Goal: Task Accomplishment & Management: Manage account settings

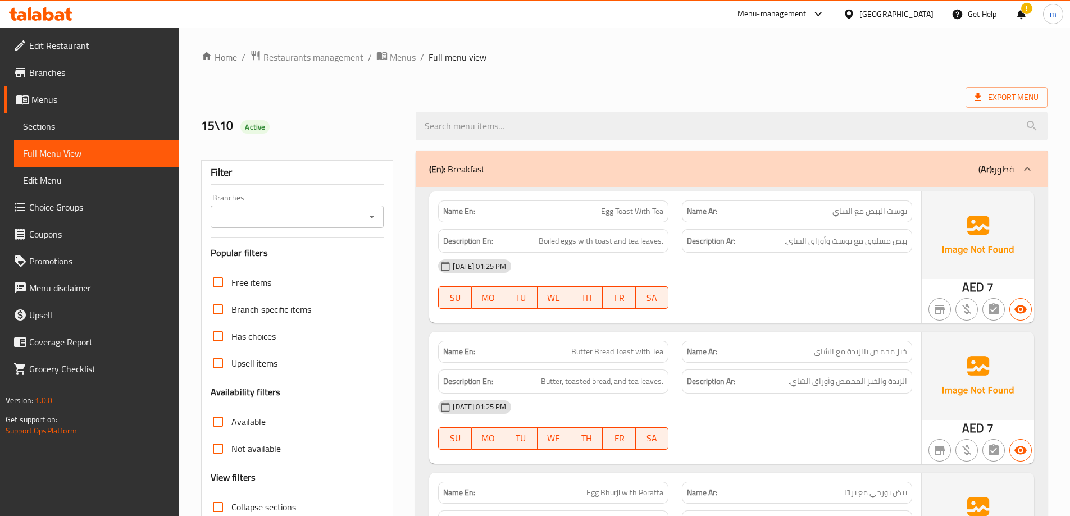
scroll to position [12034, 0]
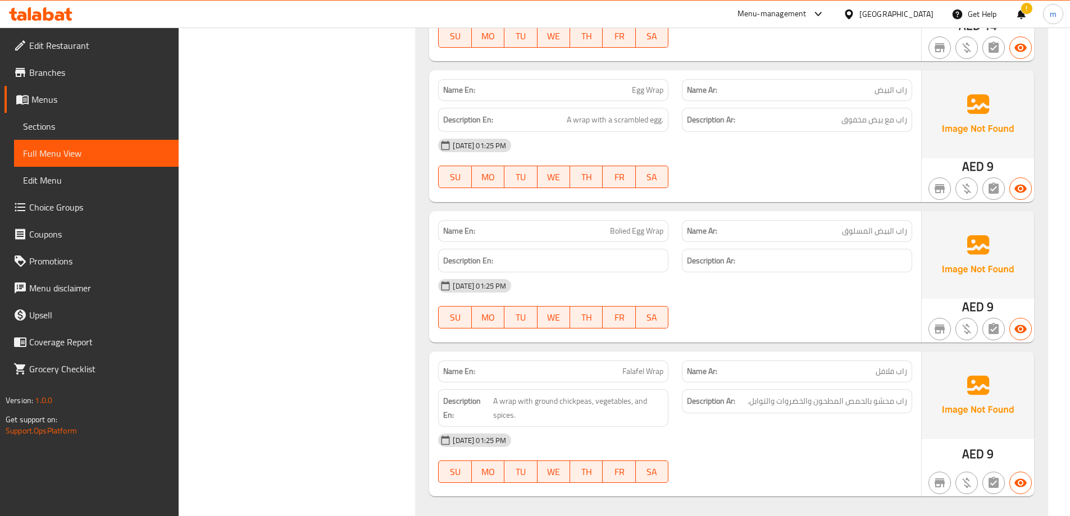
drag, startPoint x: 895, startPoint y: 5, endPoint x: 889, endPoint y: 6, distance: 6.8
click at [895, 5] on div "[GEOGRAPHIC_DATA]" at bounding box center [888, 14] width 108 height 27
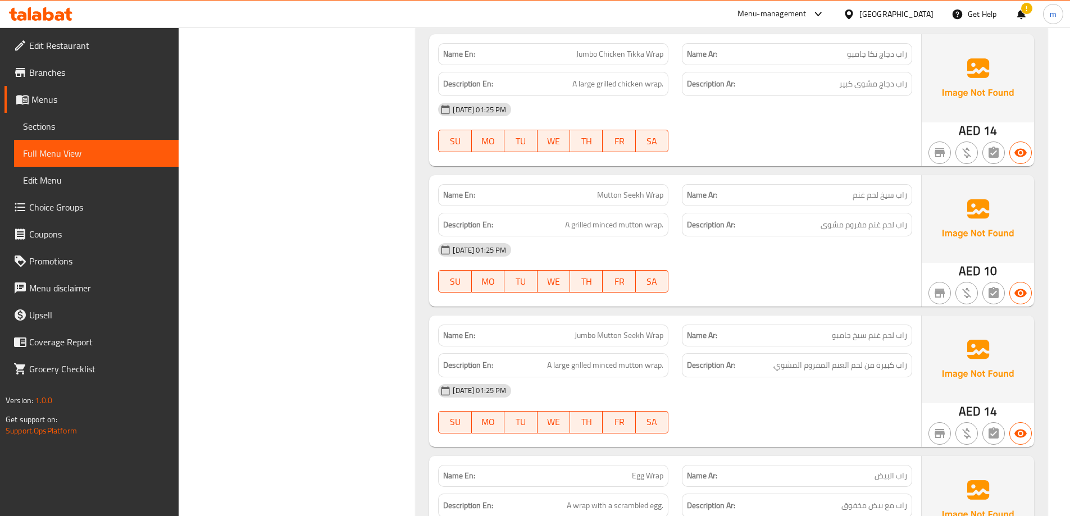
scroll to position [11640, 0]
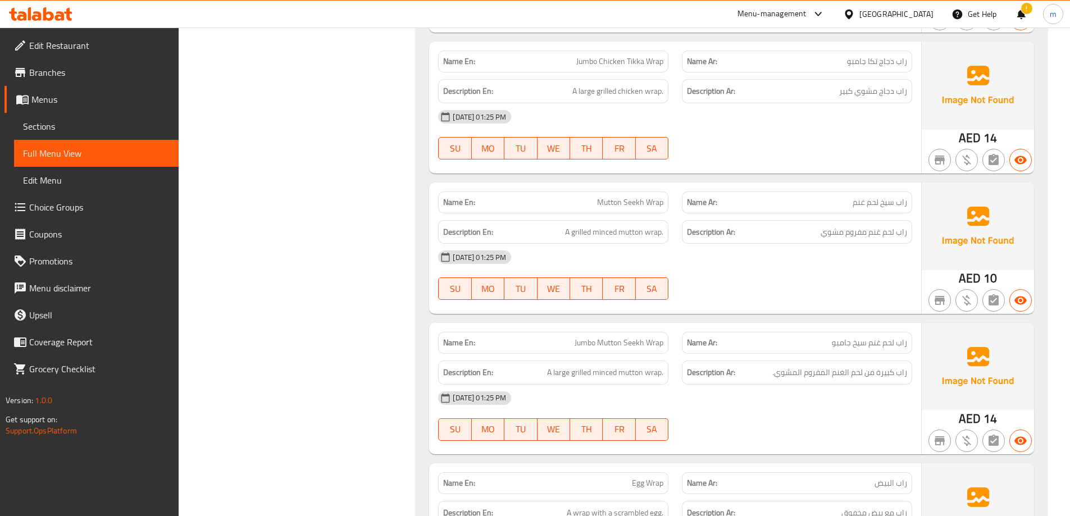
click at [43, 68] on span "Branches" at bounding box center [99, 72] width 140 height 13
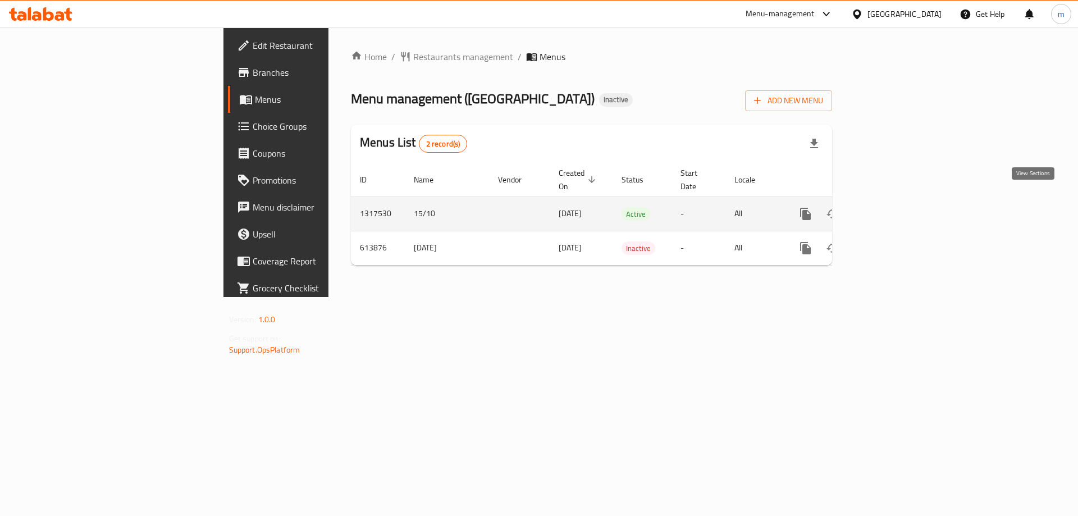
click at [894, 207] on icon "enhanced table" at bounding box center [886, 213] width 13 height 13
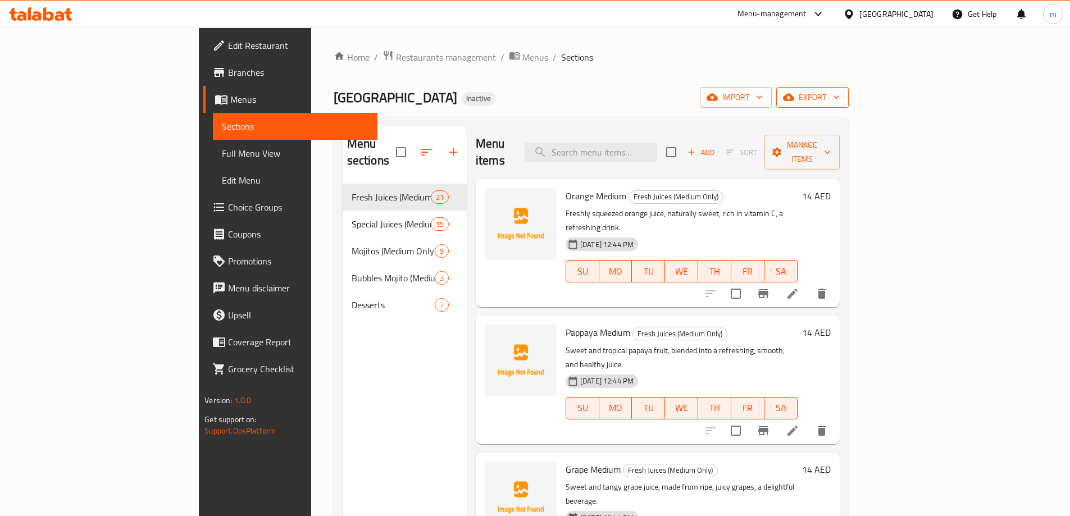
click at [840, 95] on span "export" at bounding box center [812, 97] width 54 height 14
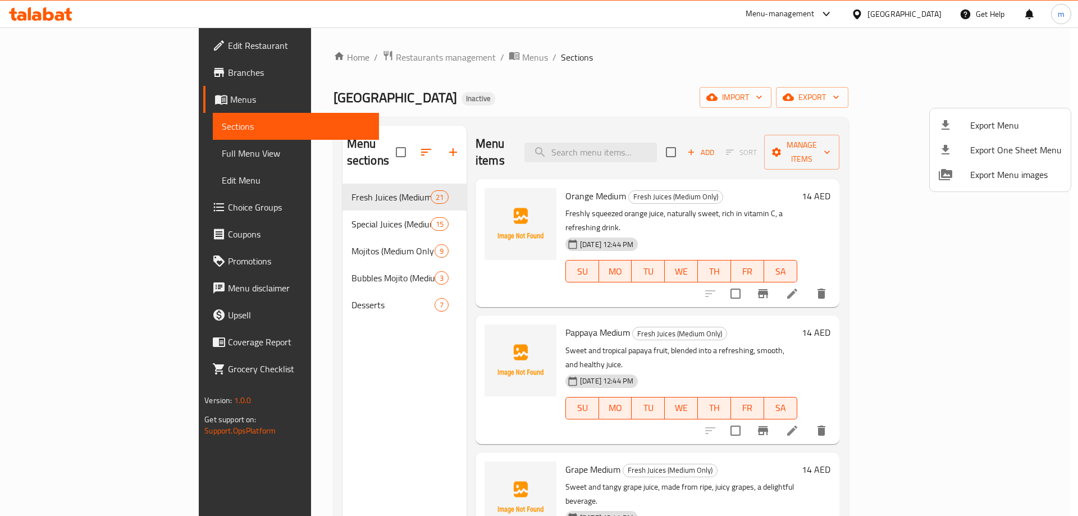
click at [957, 104] on div at bounding box center [539, 258] width 1078 height 516
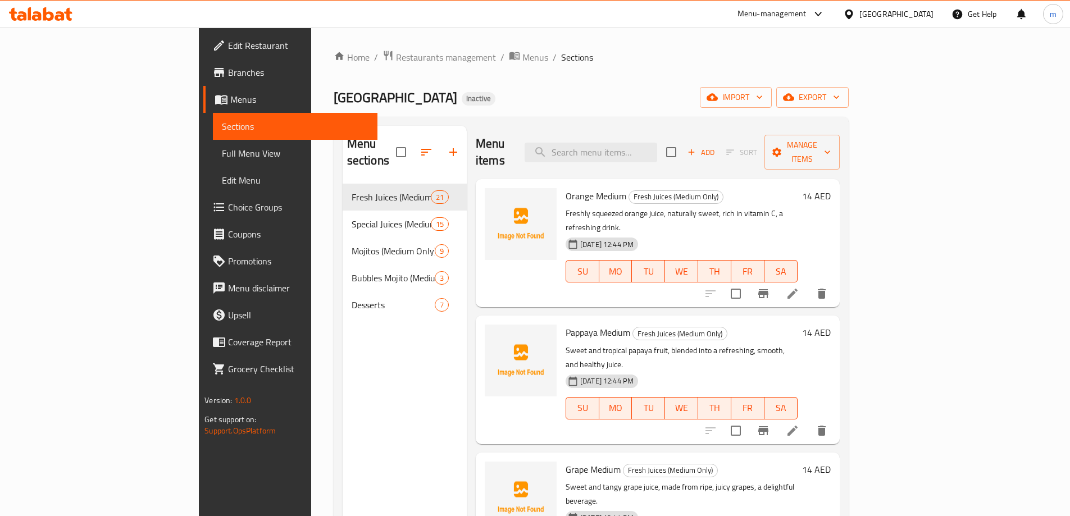
click at [763, 104] on span "import" at bounding box center [736, 97] width 54 height 14
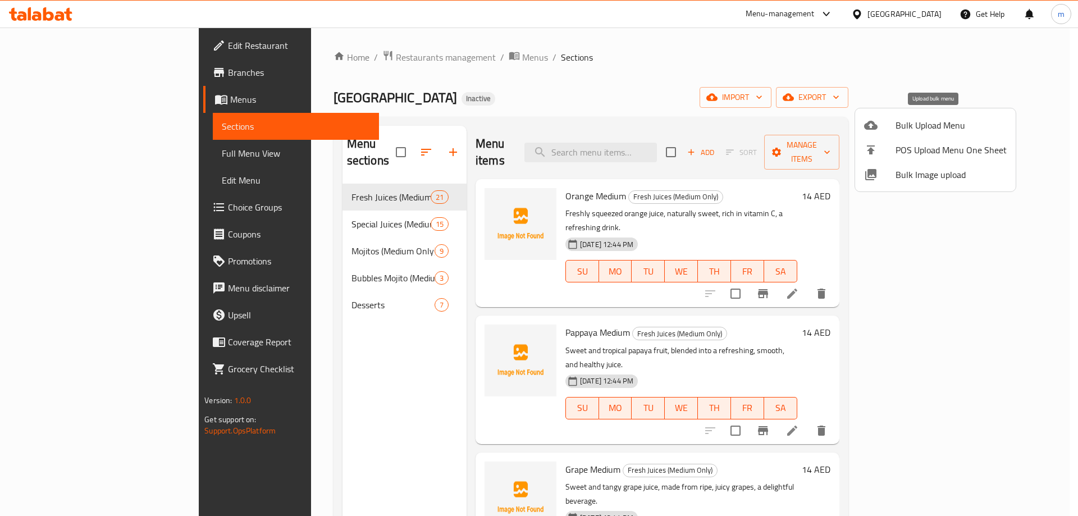
click at [893, 125] on div at bounding box center [879, 125] width 31 height 13
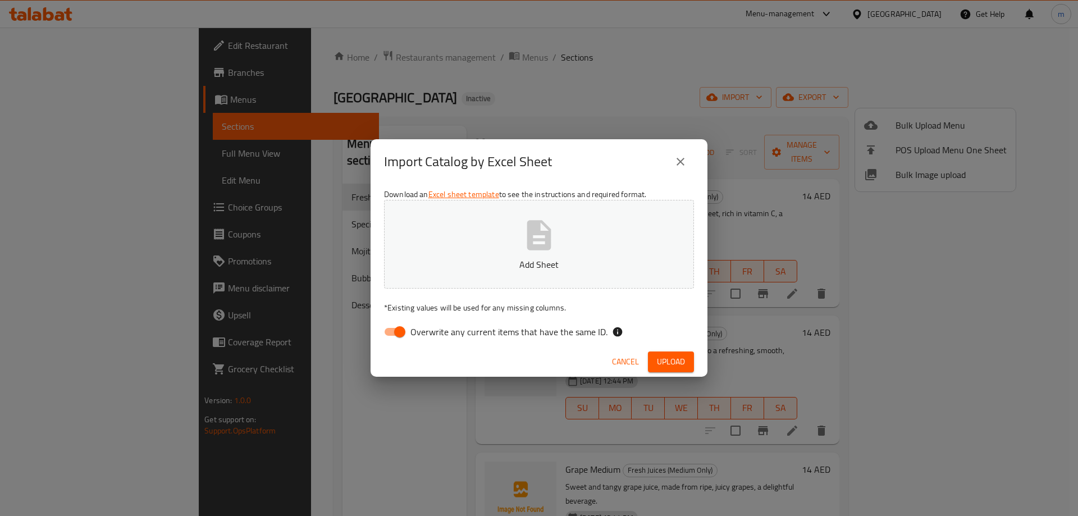
click at [473, 326] on span "Overwrite any current items that have the same ID." at bounding box center [509, 331] width 197 height 13
click at [432, 326] on input "Overwrite any current items that have the same ID." at bounding box center [400, 331] width 64 height 21
checkbox input "false"
click at [684, 361] on span "Upload" at bounding box center [671, 362] width 28 height 14
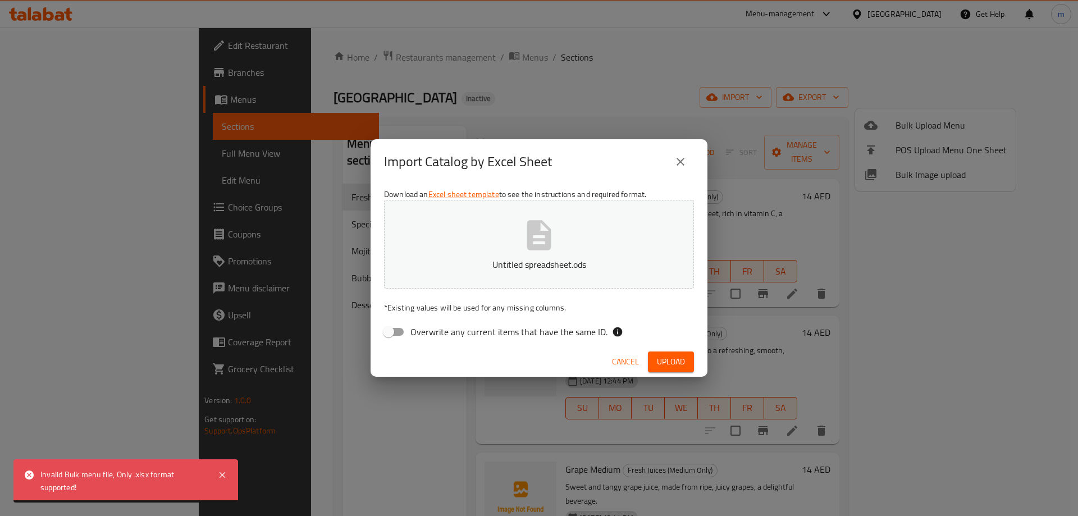
click at [613, 257] on button "Untitled spreadsheet.ods" at bounding box center [539, 244] width 310 height 89
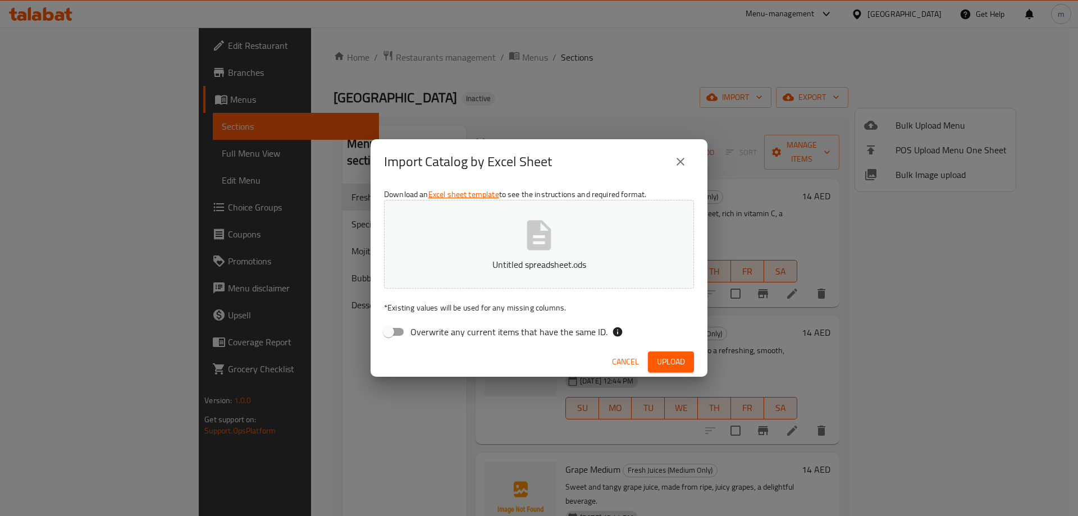
click at [680, 156] on icon "close" at bounding box center [680, 161] width 13 height 13
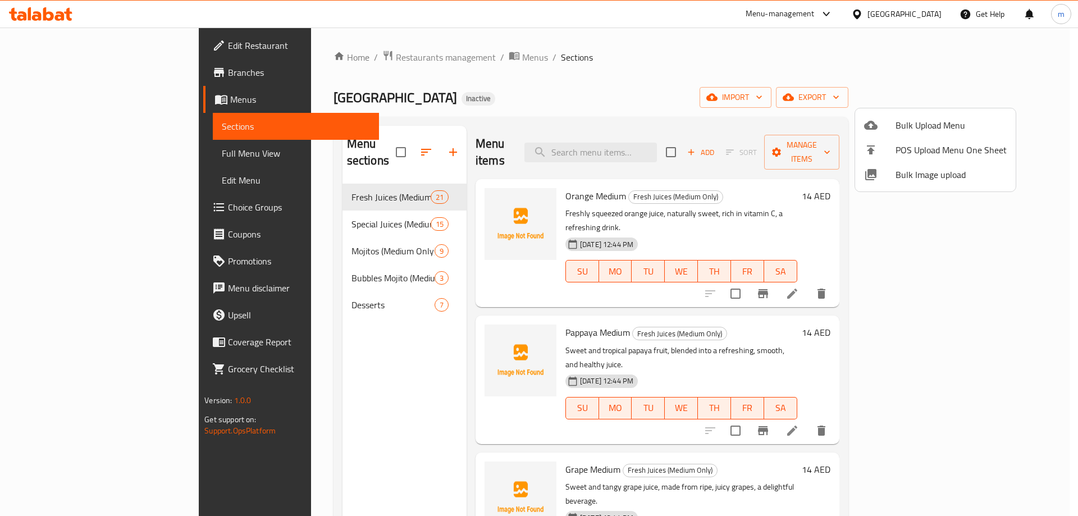
click at [823, 94] on div at bounding box center [539, 258] width 1078 height 516
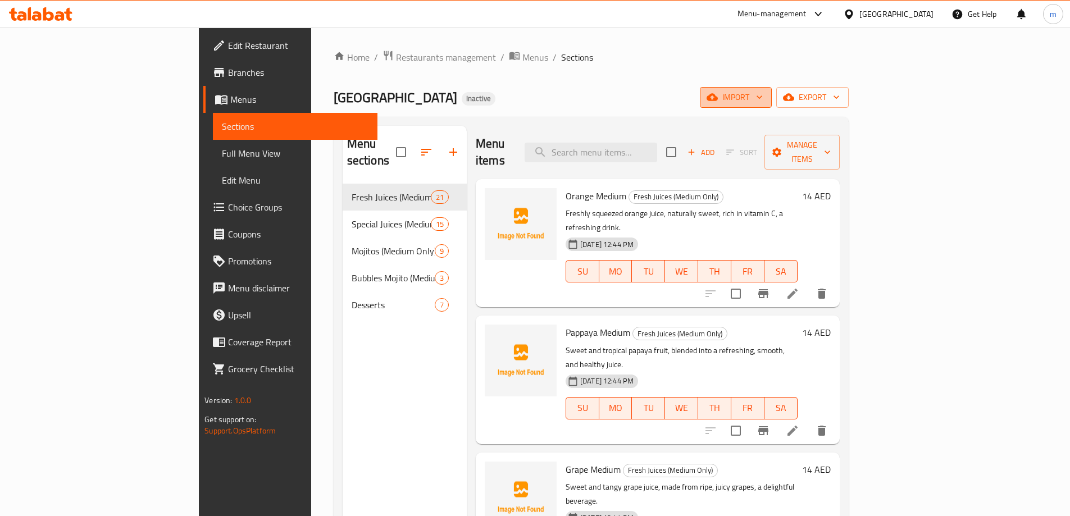
click at [763, 95] on span "import" at bounding box center [736, 97] width 54 height 14
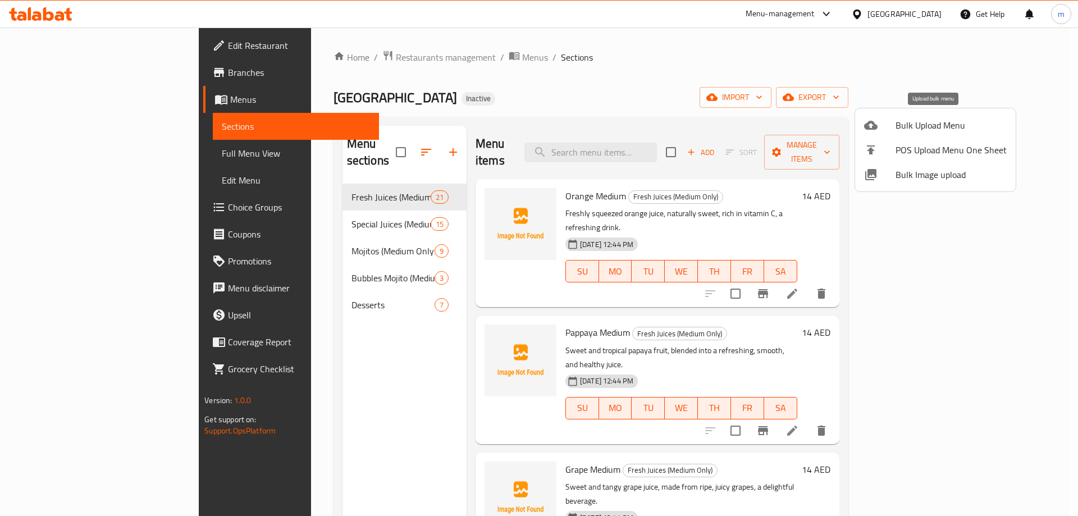
click at [907, 131] on span "Bulk Upload Menu" at bounding box center [951, 125] width 111 height 13
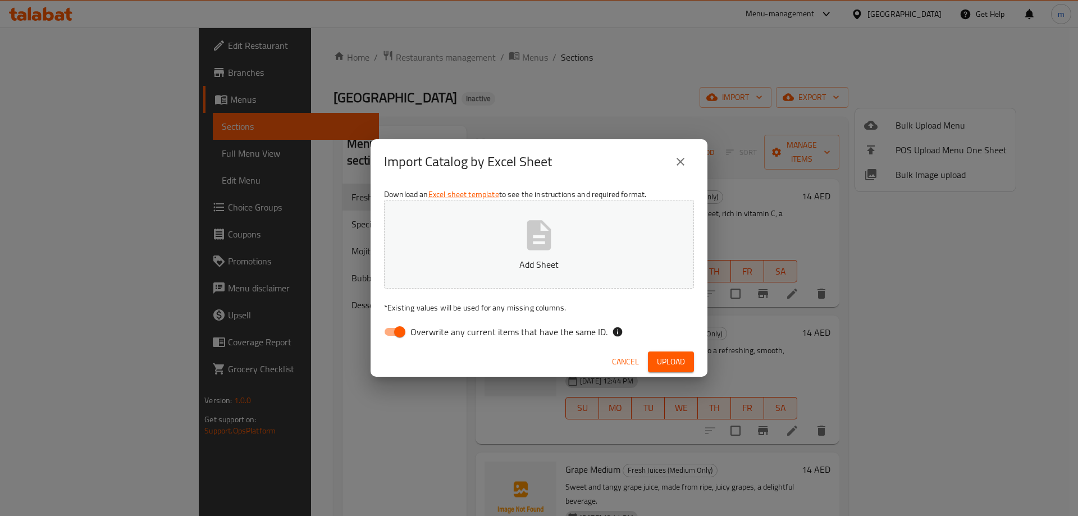
click at [395, 330] on input "Overwrite any current items that have the same ID." at bounding box center [400, 331] width 64 height 21
checkbox input "false"
click at [670, 366] on span "Upload" at bounding box center [671, 362] width 28 height 14
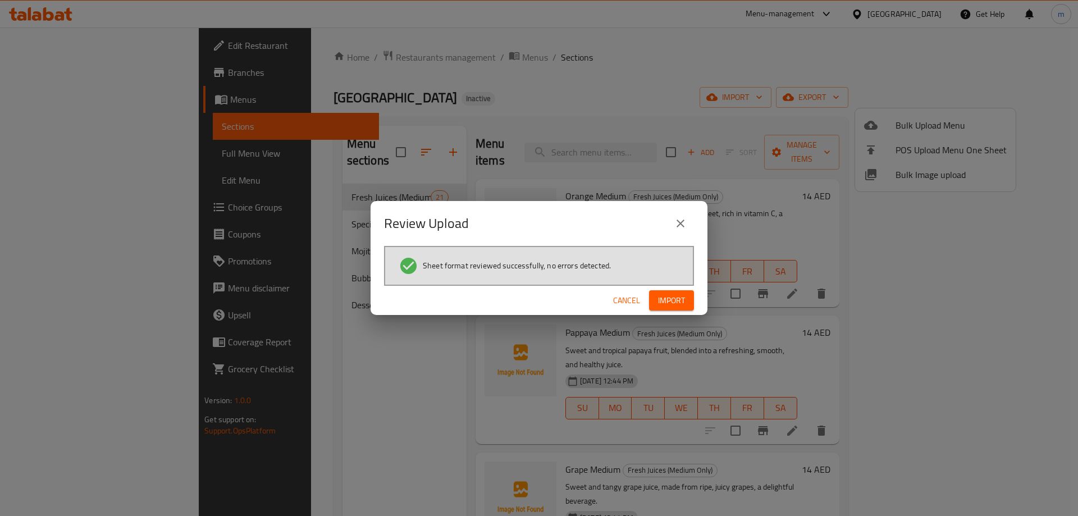
click at [660, 301] on span "Import" at bounding box center [671, 301] width 27 height 14
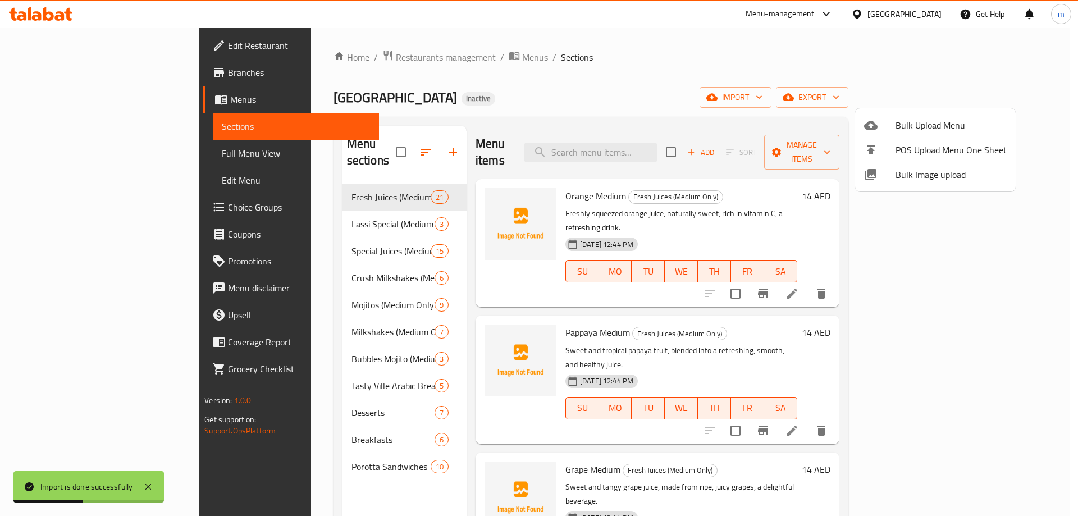
click at [579, 92] on div at bounding box center [539, 258] width 1078 height 516
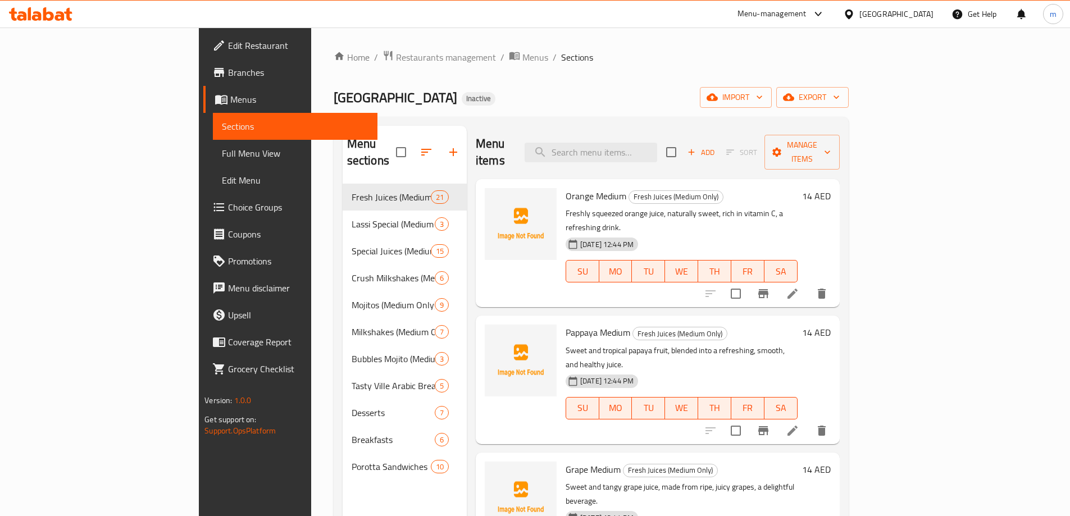
click at [222, 149] on span "Full Menu View" at bounding box center [295, 153] width 147 height 13
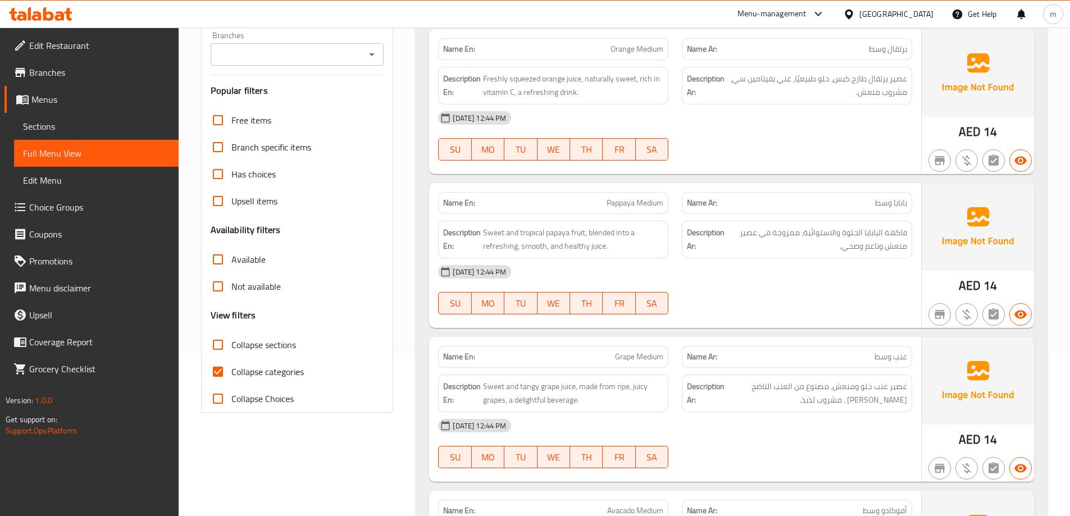
scroll to position [169, 0]
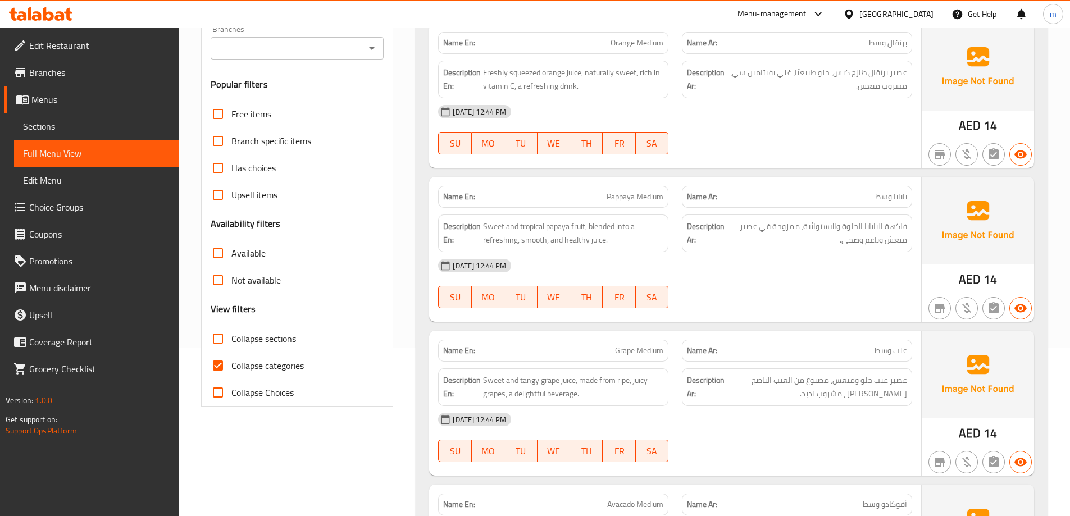
click at [213, 370] on input "Collapse categories" at bounding box center [217, 365] width 27 height 27
checkbox input "false"
click at [214, 339] on input "Collapse sections" at bounding box center [217, 338] width 27 height 27
checkbox input "true"
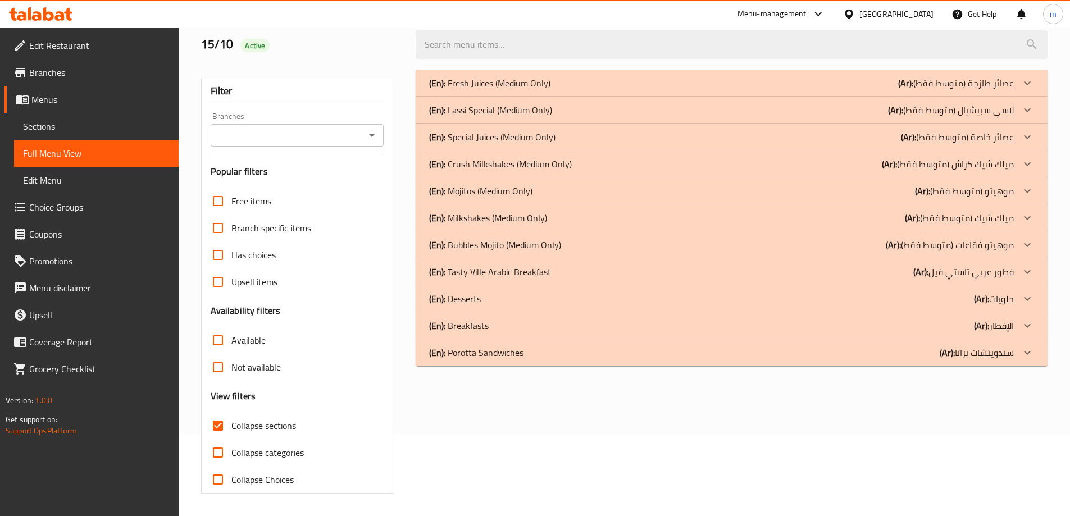
scroll to position [81, 0]
click at [481, 110] on p "(En): Lassi Special (Medium Only)" at bounding box center [490, 109] width 123 height 13
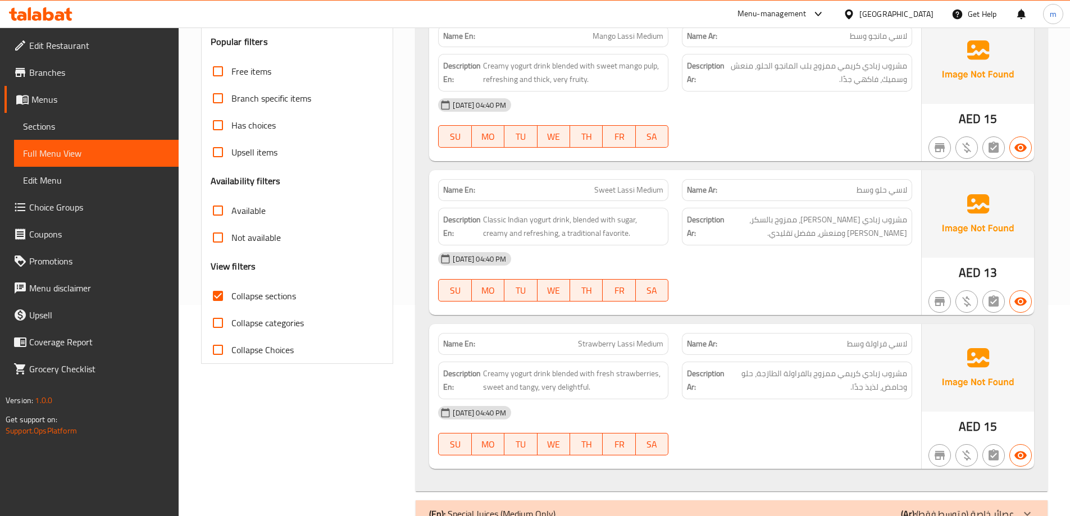
scroll to position [418, 0]
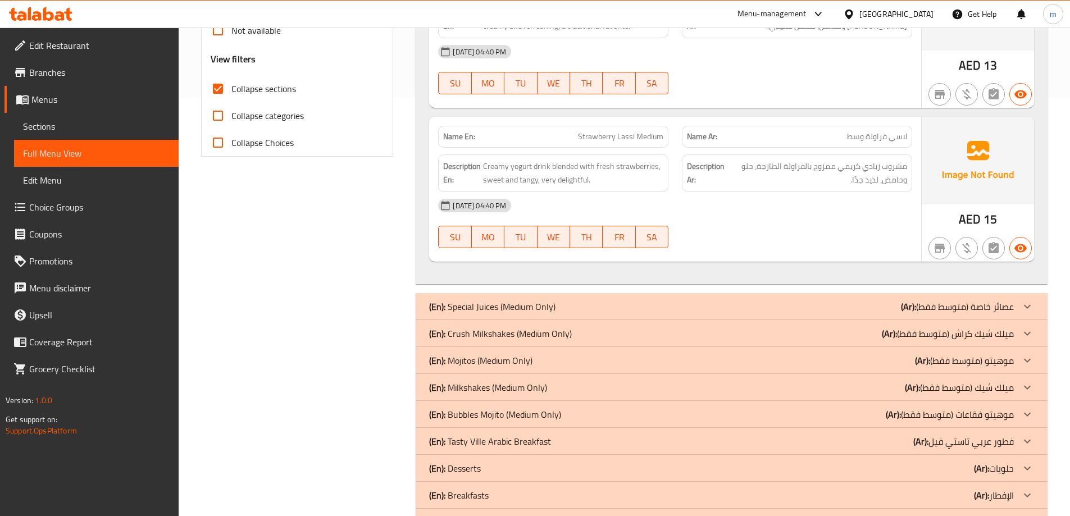
click at [549, 334] on p "(En): Crush Milkshakes (Medium Only)" at bounding box center [500, 333] width 143 height 13
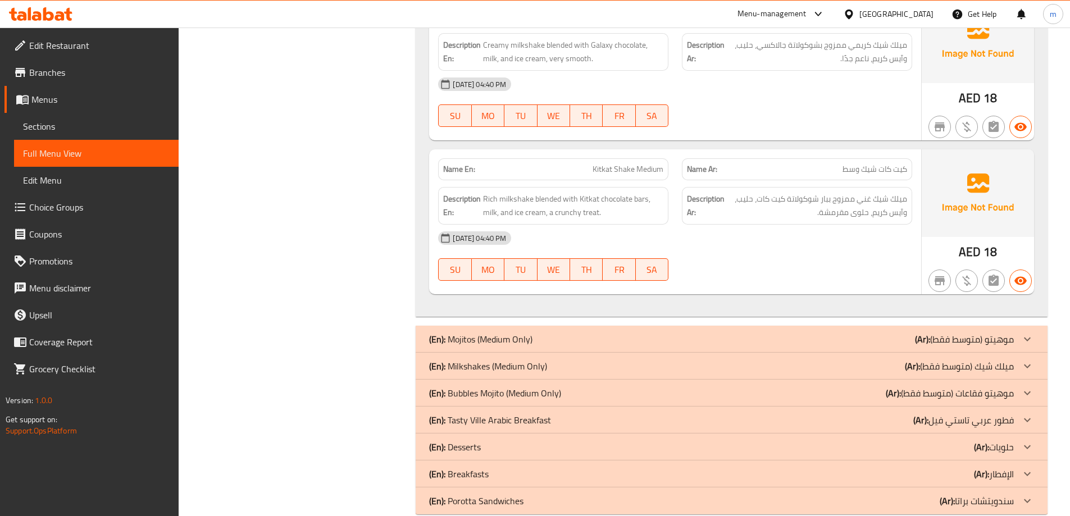
scroll to position [1429, 0]
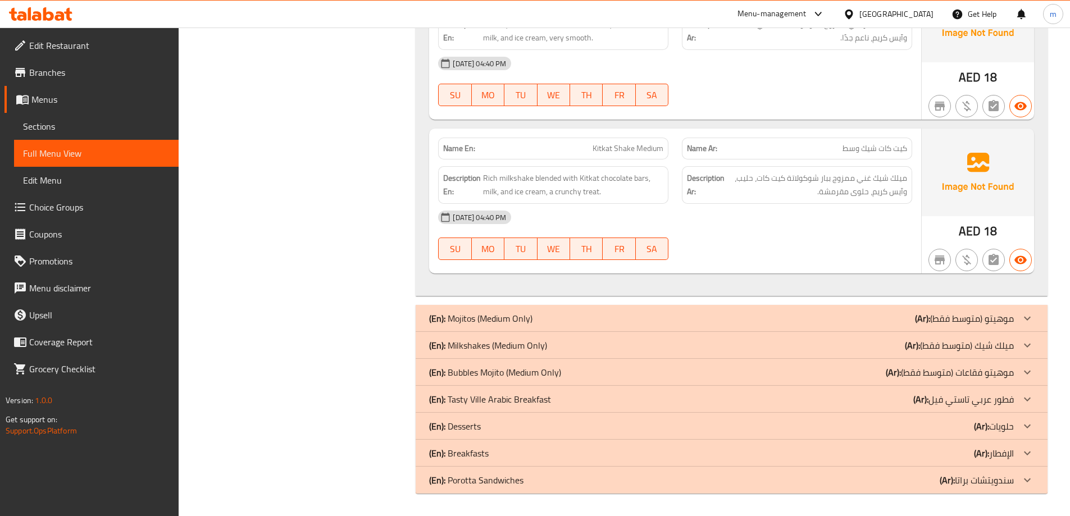
click at [550, 347] on div "(En): Milkshakes (Medium Only) (Ar): ميلك شيك (متوسط فقط)" at bounding box center [721, 345] width 585 height 13
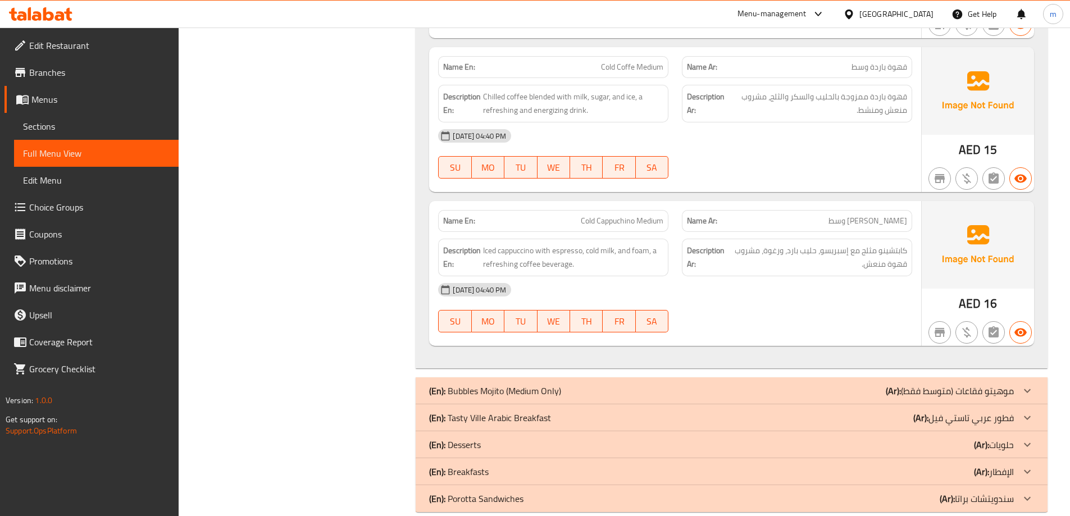
scroll to position [2551, 0]
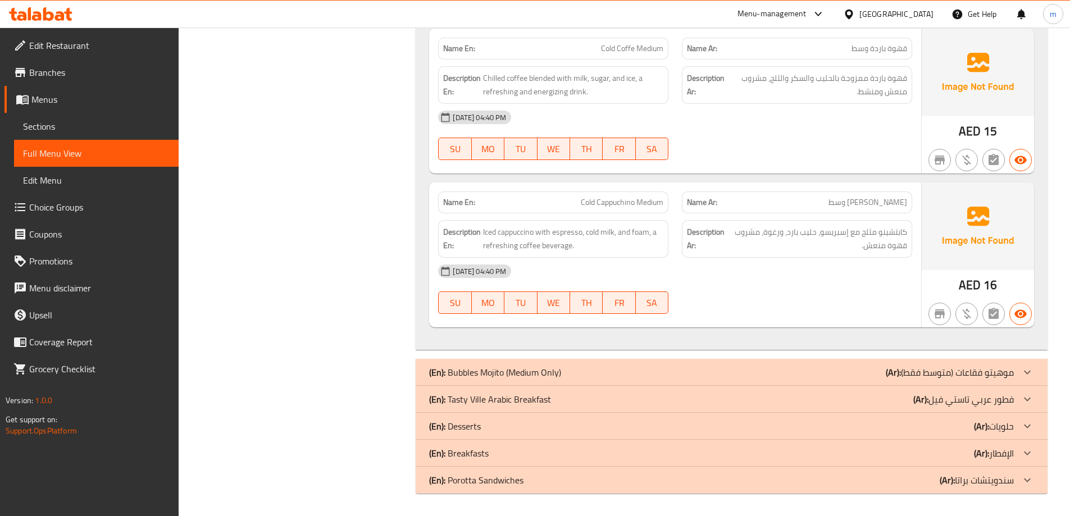
click at [553, 404] on div "(En): Tasty Ville Arabic Breakfast (Ar): فطور عربي تاستي فيل" at bounding box center [721, 399] width 585 height 13
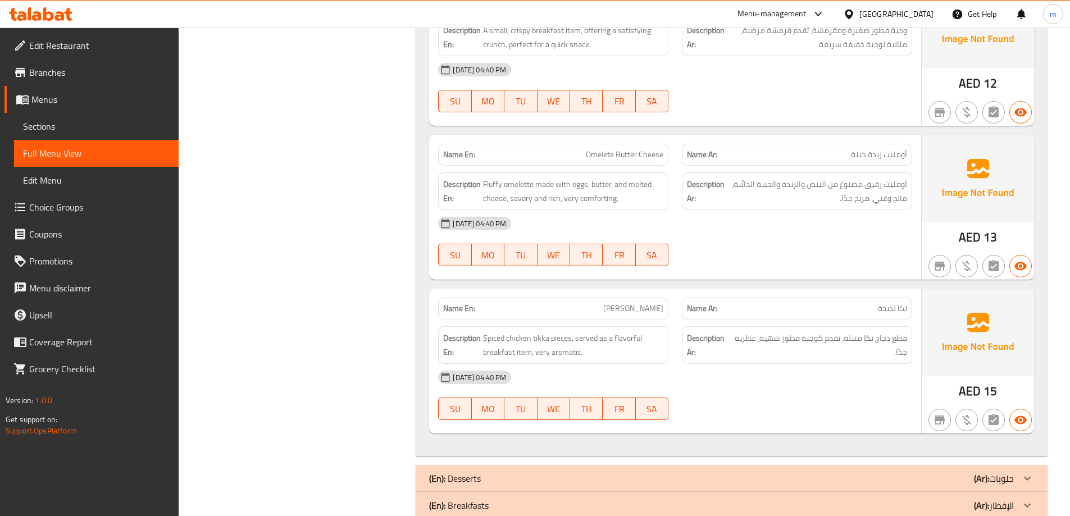
scroll to position [3550, 0]
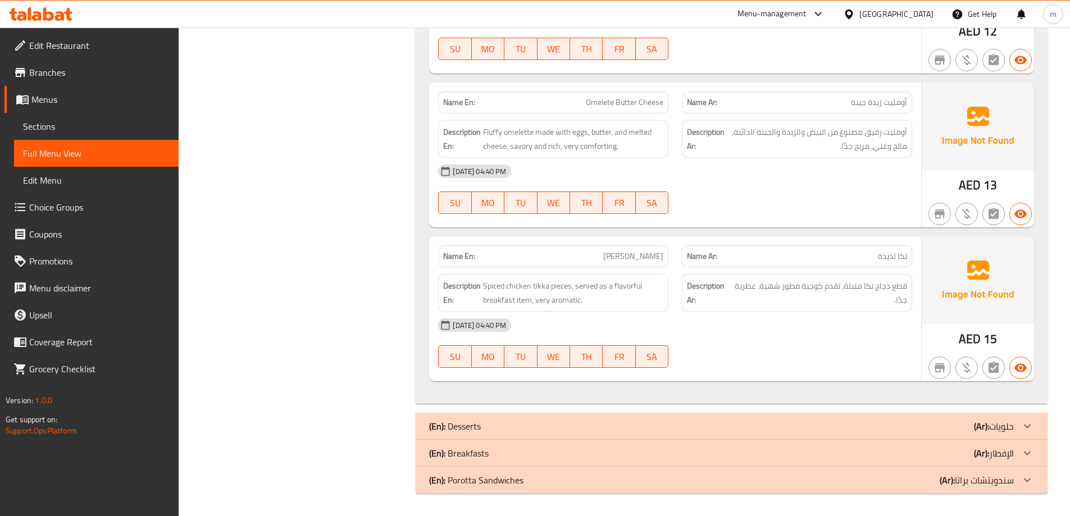
click at [545, 456] on div "(En): Breakfasts (Ar): الإفطار" at bounding box center [721, 453] width 585 height 13
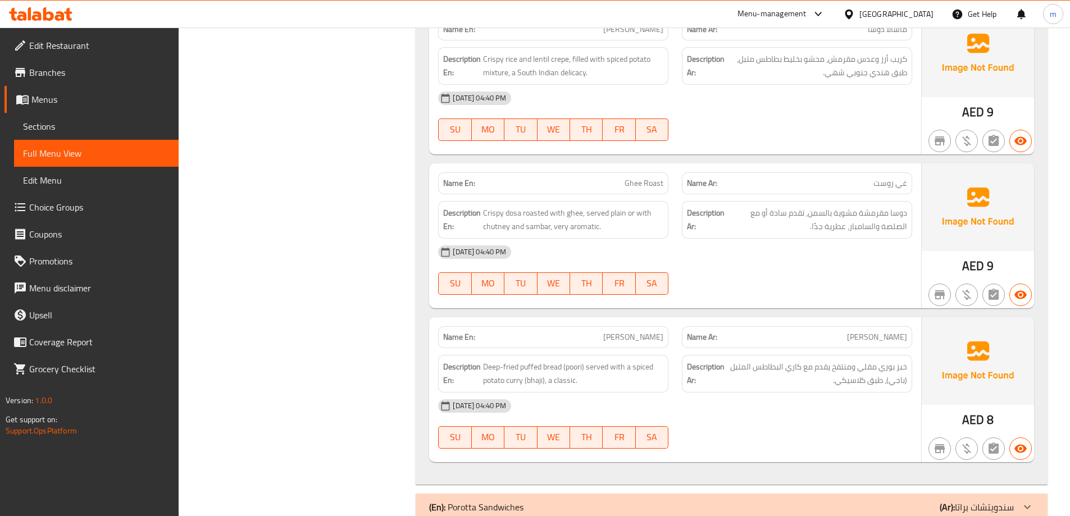
scroll to position [4519, 0]
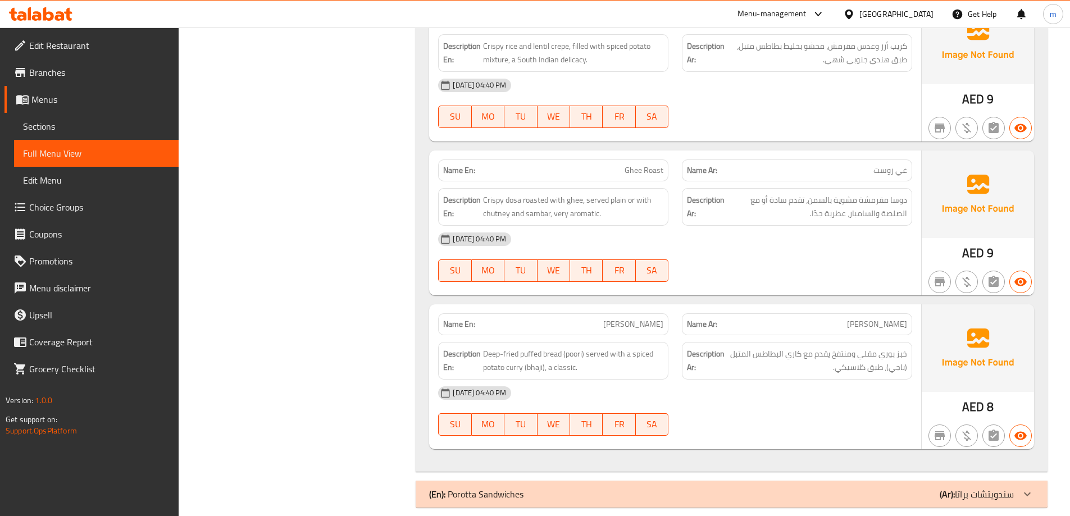
click at [540, 488] on div "(En): Porotta Sandwiches (Ar): سندويتشات براتا" at bounding box center [721, 494] width 585 height 13
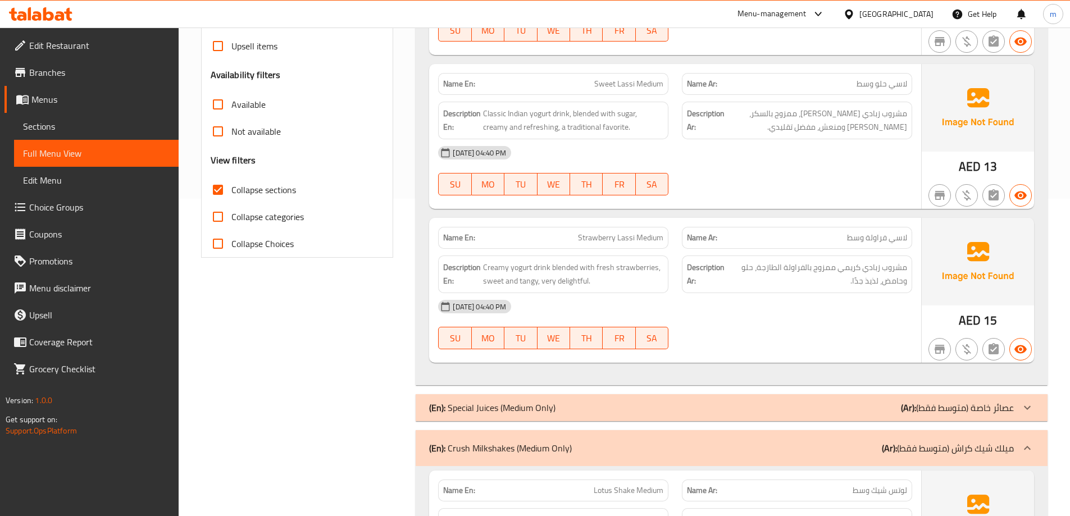
scroll to position [393, 0]
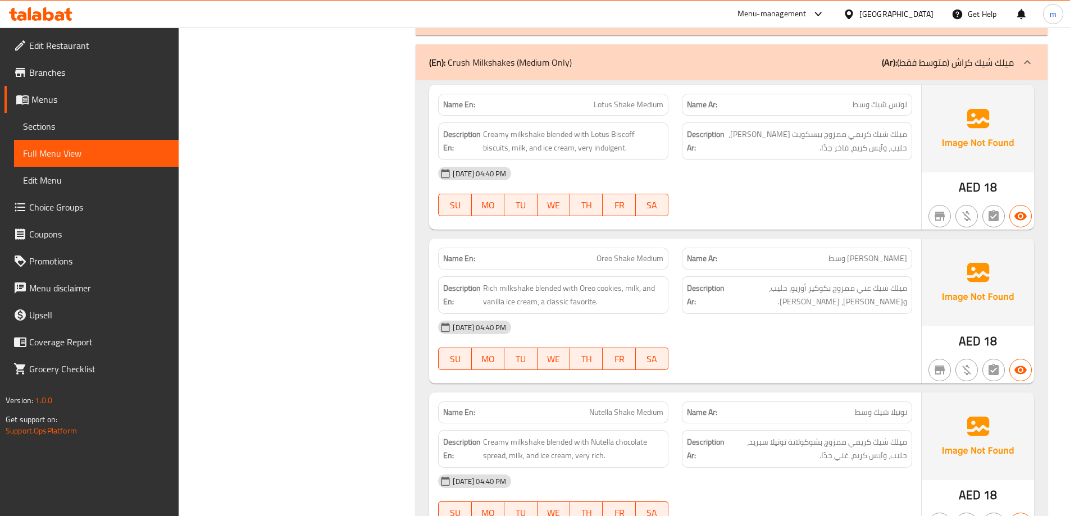
drag, startPoint x: 380, startPoint y: 304, endPoint x: 509, endPoint y: 231, distance: 147.9
drag, startPoint x: 509, startPoint y: 231, endPoint x: 781, endPoint y: 307, distance: 282.6
click at [781, 307] on span "ميلك شيك غني ممزوج بكوكيز أوريو، حليب، و[PERSON_NAME]، [PERSON_NAME]." at bounding box center [817, 295] width 180 height 28
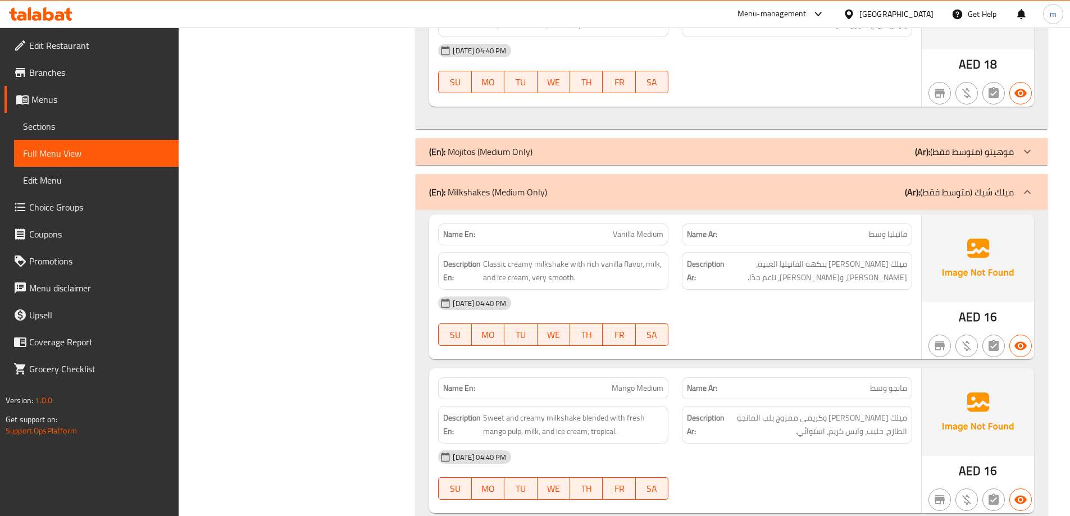
scroll to position [1602, 0]
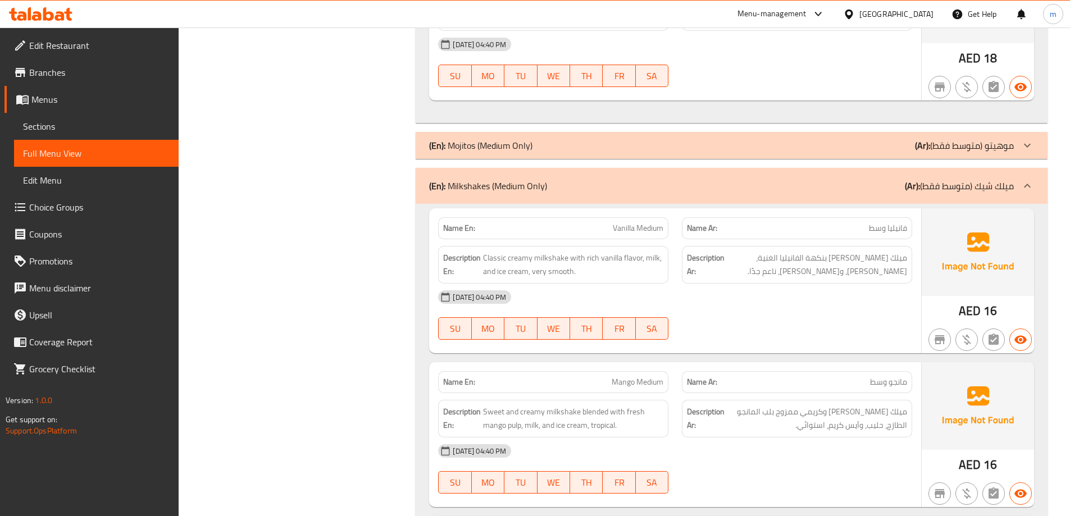
click at [647, 234] on span "Vanilla Medium" at bounding box center [638, 228] width 51 height 12
copy span "Vanilla Medium"
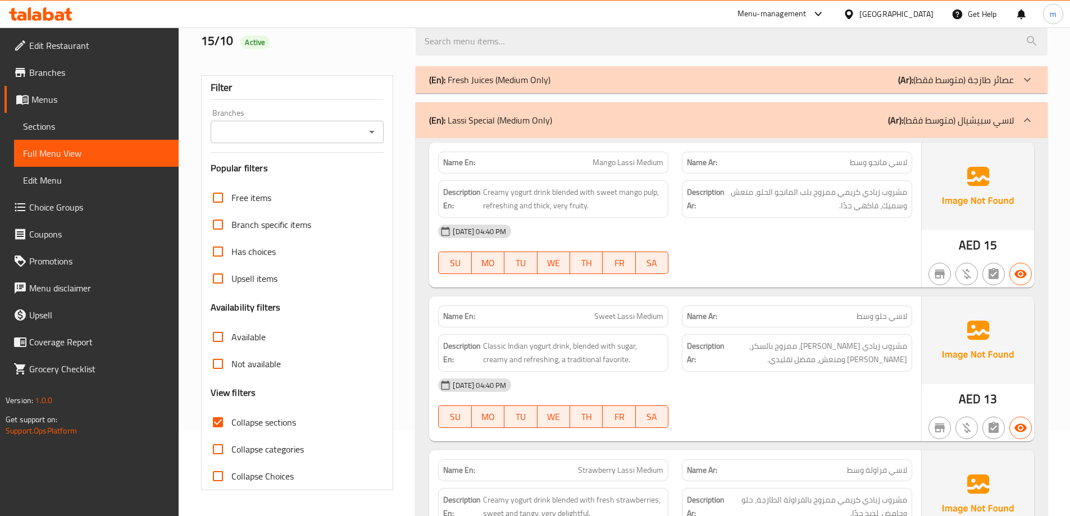
scroll to position [0, 0]
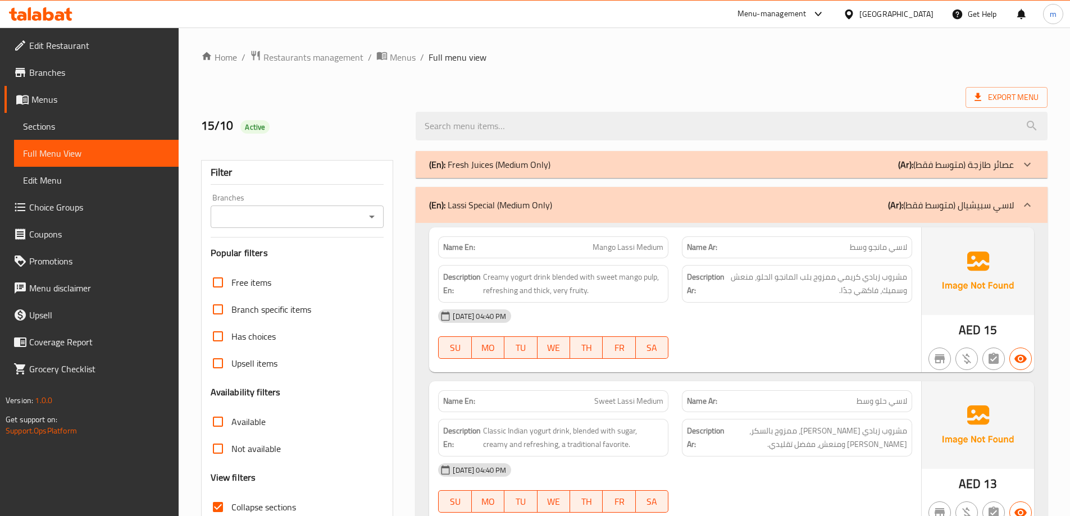
drag, startPoint x: 957, startPoint y: 165, endPoint x: 942, endPoint y: 196, distance: 34.2
click at [957, 165] on p "(Ar): عصائر طازجة (متوسط فقط)" at bounding box center [956, 164] width 116 height 13
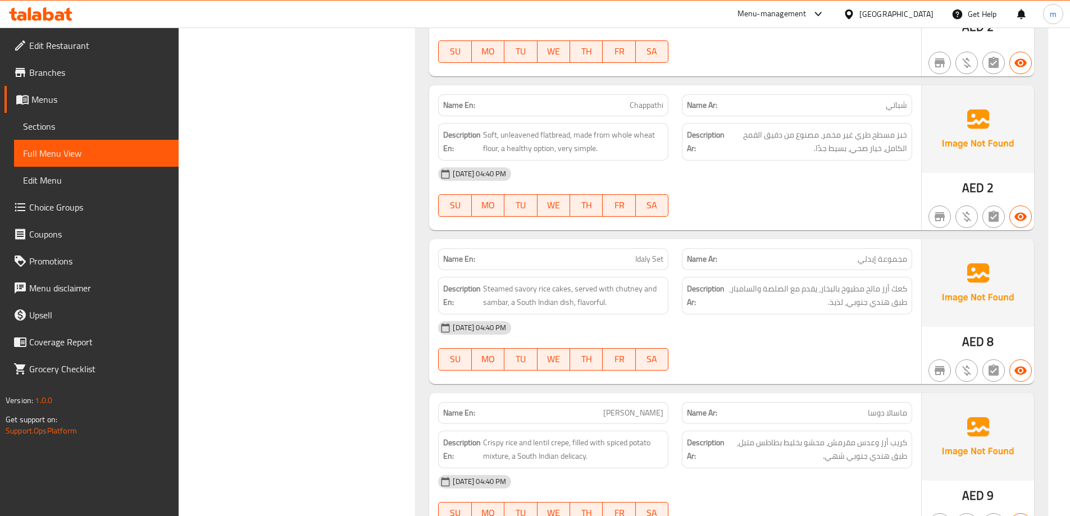
scroll to position [7482, 0]
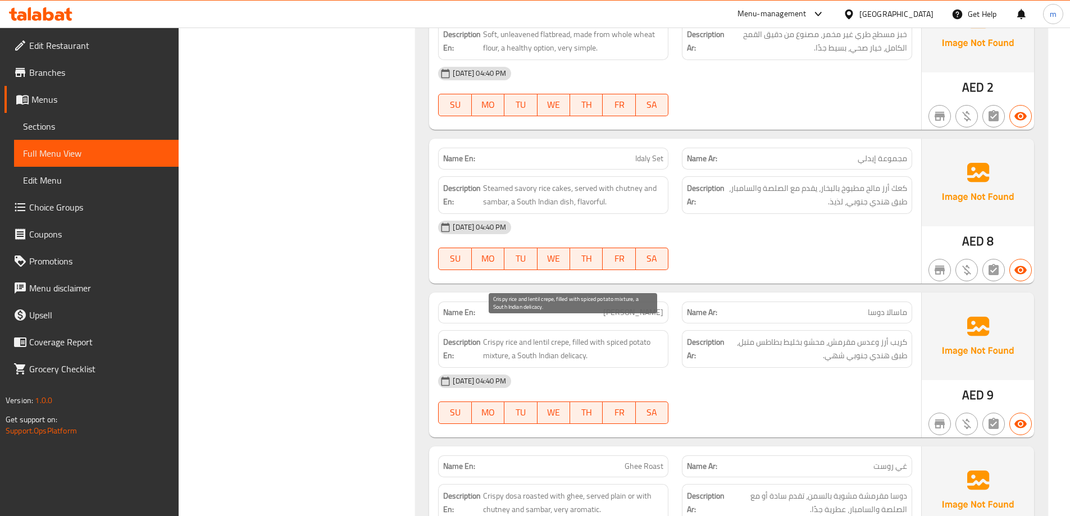
click at [536, 347] on span "Crispy rice and lentil crepe, filled with spiced potato mixture, a South Indian…" at bounding box center [573, 349] width 180 height 28
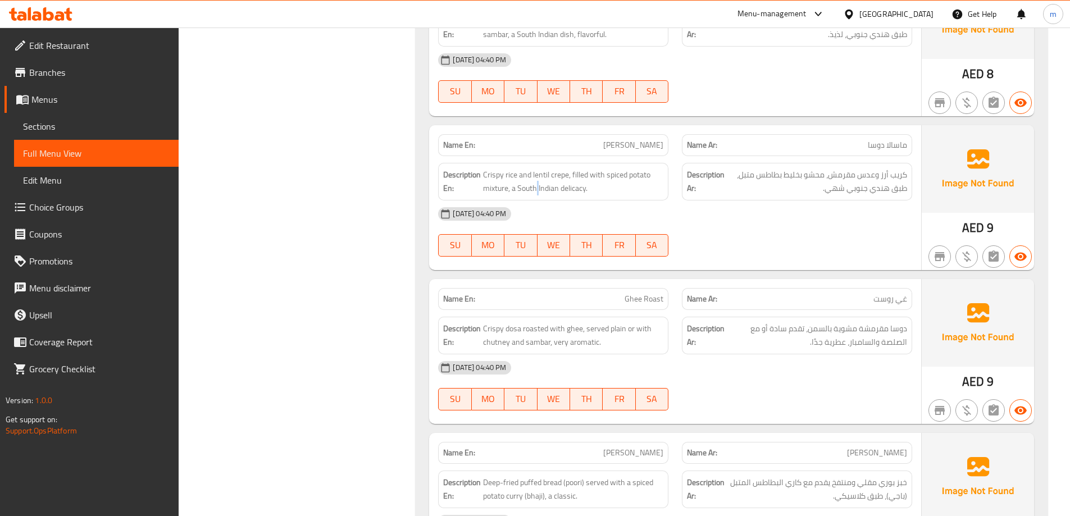
scroll to position [7650, 0]
click at [523, 321] on span "Crispy dosa roasted with ghee, served plain or with chutney and sambar, very ar…" at bounding box center [573, 335] width 180 height 28
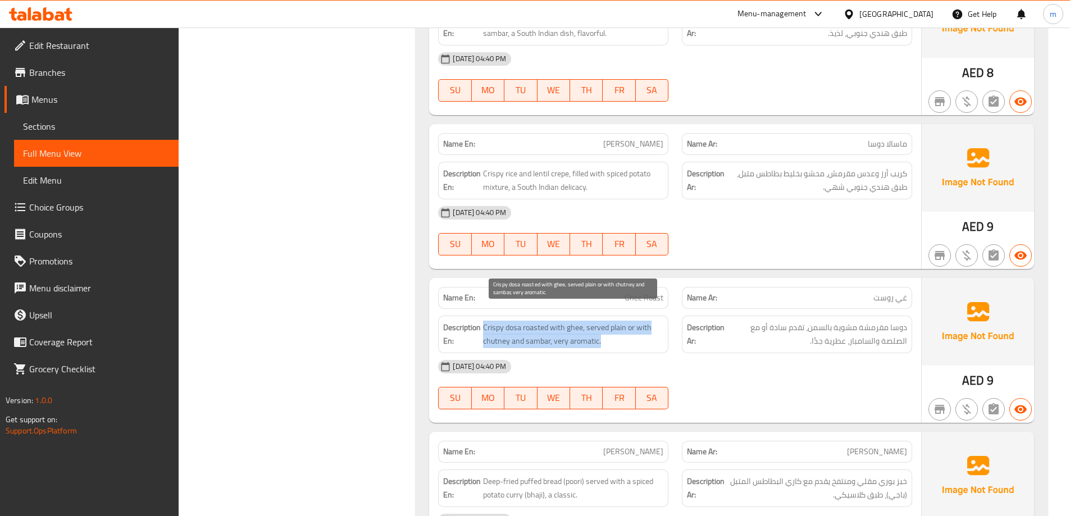
click at [523, 321] on span "Crispy dosa roasted with ghee, served plain or with chutney and sambar, very ar…" at bounding box center [573, 335] width 180 height 28
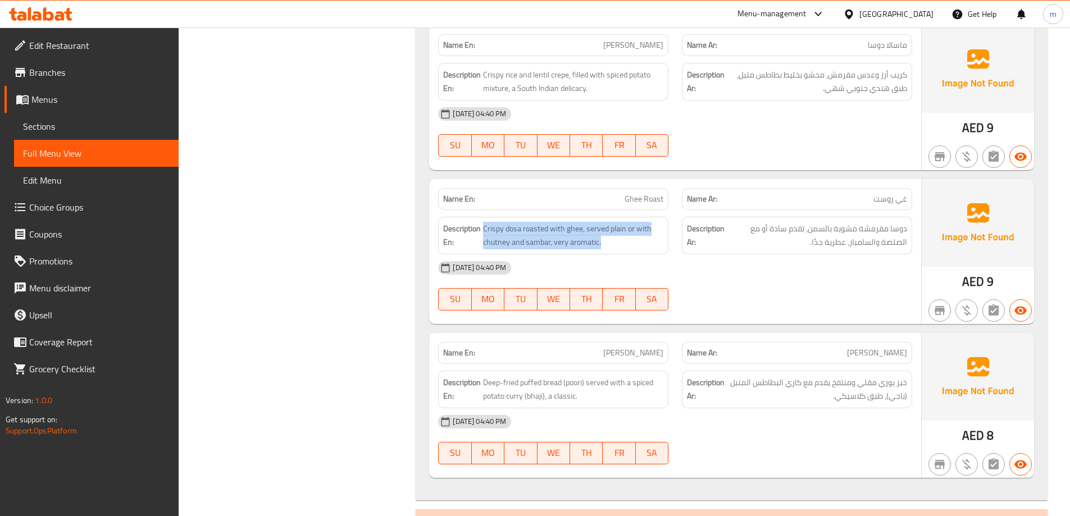
scroll to position [7875, 0]
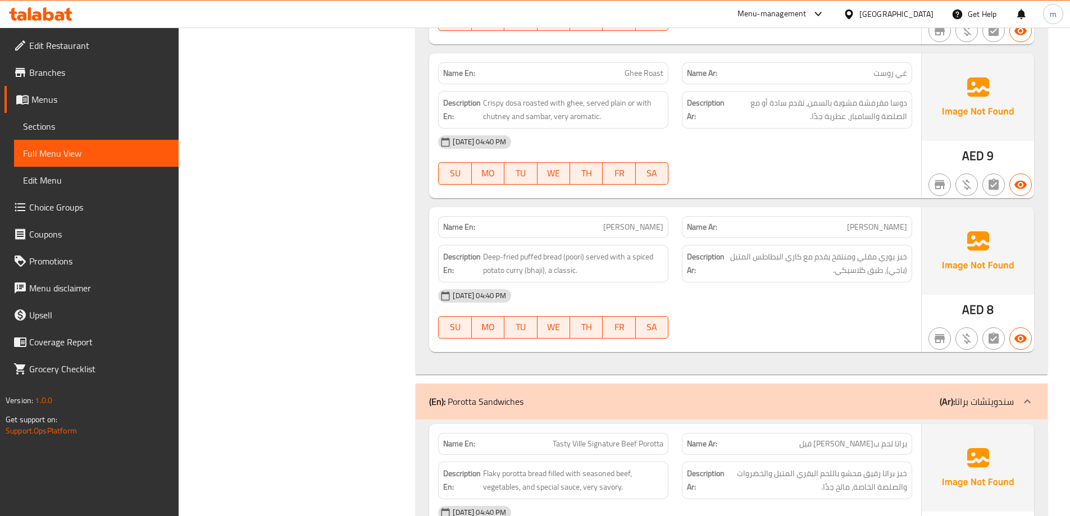
click at [885, 245] on div "Description Ar: خبز بوري مقلي ومنتفخ يقدم مع كاري البطاطس المتبل (باجي)، طبق كل…" at bounding box center [797, 264] width 230 height 38
click at [575, 251] on span "Deep-fried puffed bread (poori) served with a spiced potato curry (bhaji), a cl…" at bounding box center [573, 264] width 180 height 28
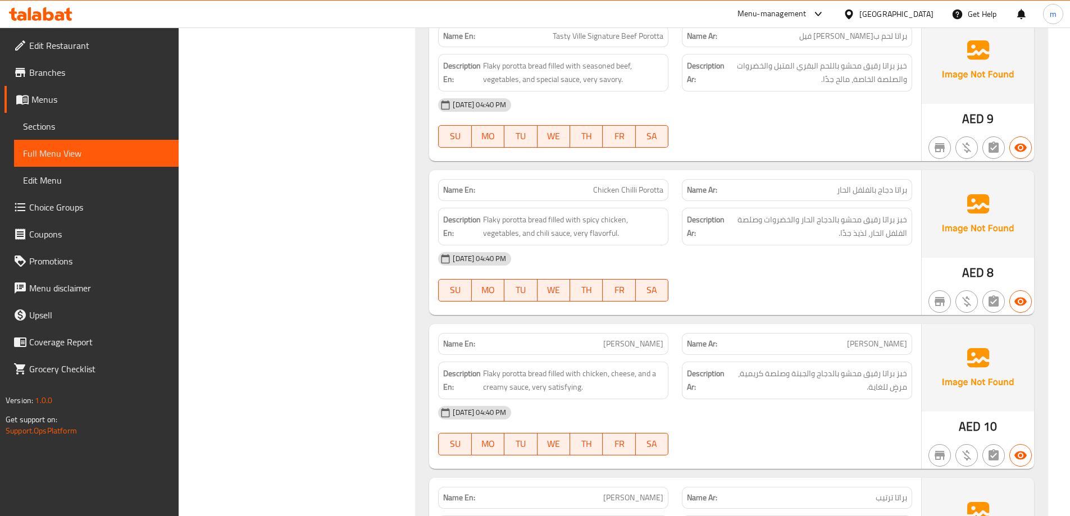
scroll to position [8436, 0]
click at [893, 367] on span "خبز براتا رقيق محشو بمزيج خاص من المكونات، مالح وفريد، لذيذ جدًا." at bounding box center [818, 381] width 178 height 28
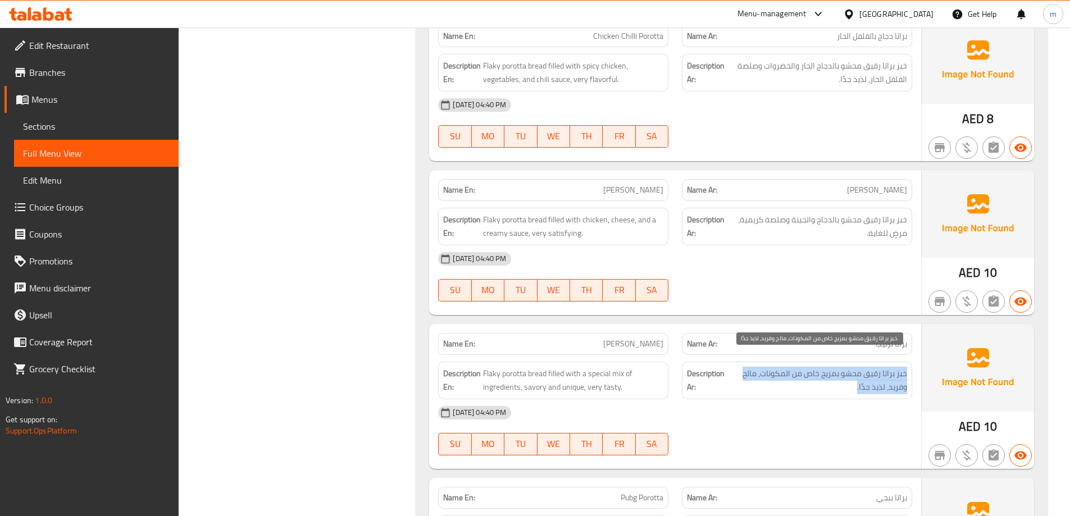
click at [893, 367] on span "خبز براتا رقيق محشو بمزيج خاص من المكونات، مالح وفريد، لذيذ جدًا." at bounding box center [818, 381] width 178 height 28
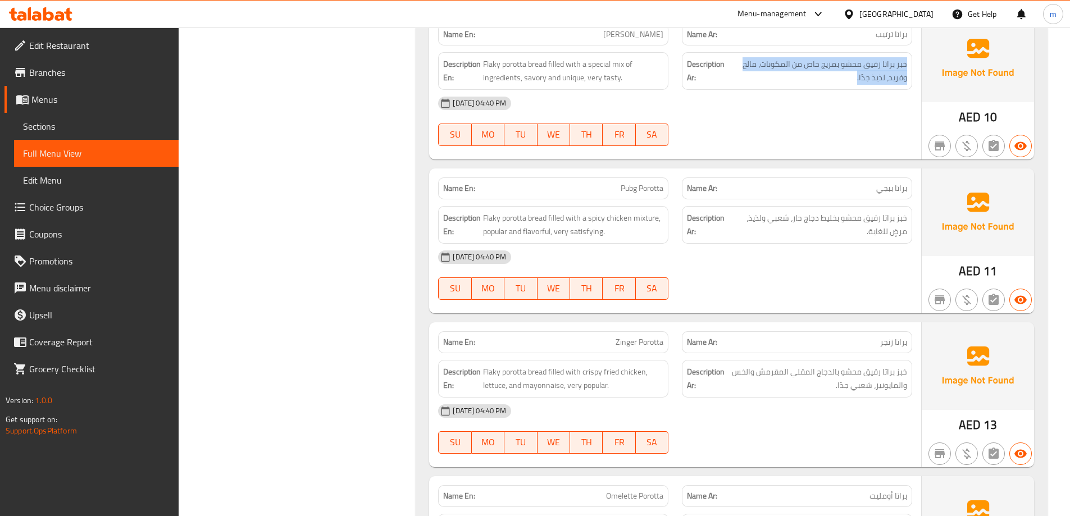
scroll to position [8773, 0]
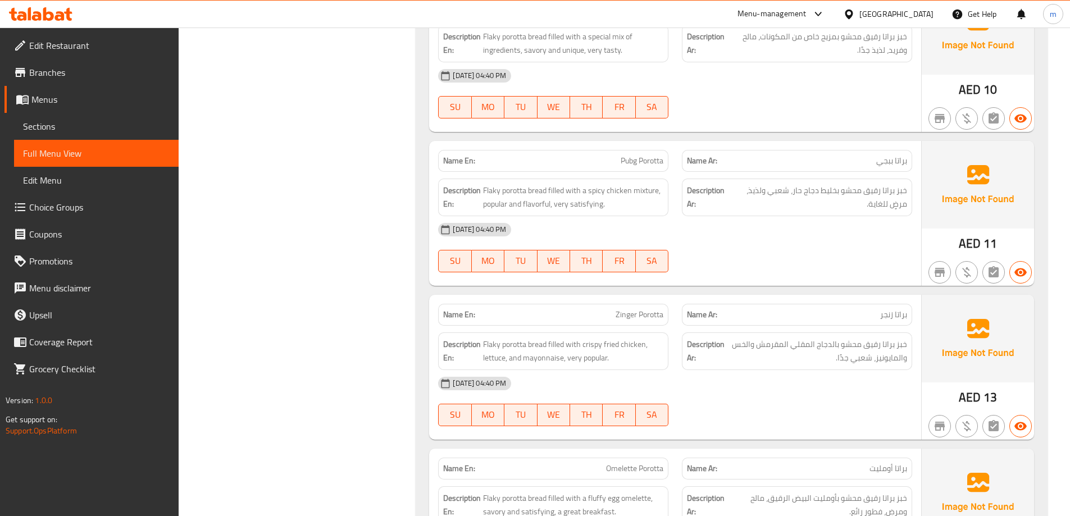
click at [653, 451] on div "Name En: Omelette Porotta" at bounding box center [553, 468] width 244 height 35
click at [657, 463] on span "Omelette Porotta" at bounding box center [634, 469] width 57 height 12
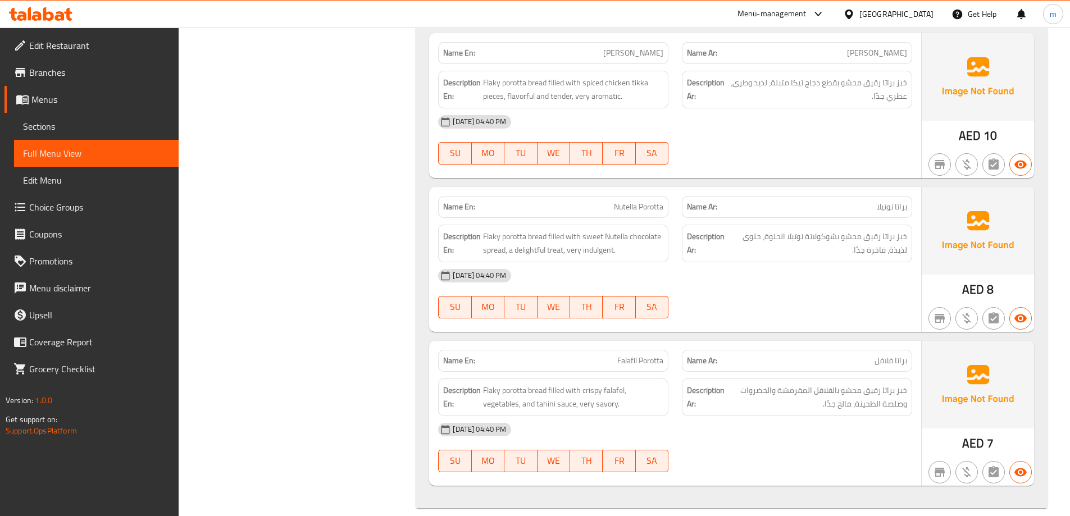
scroll to position [9344, 0]
click at [877, 354] on span "براتا فلافل" at bounding box center [891, 360] width 33 height 12
click at [587, 396] on span "Flaky porotta bread filled with crispy falafel, vegetables, and tahini sauce, v…" at bounding box center [573, 397] width 180 height 28
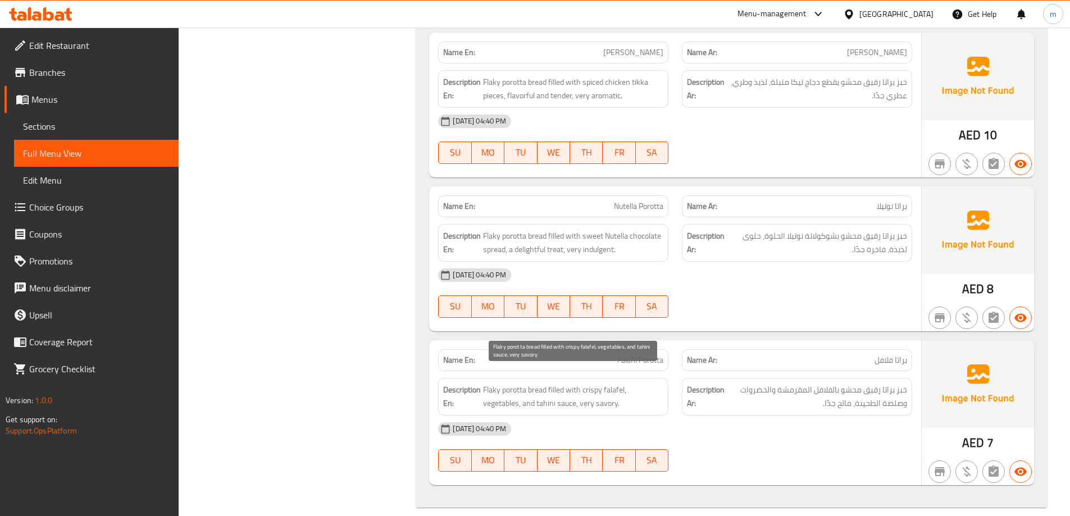
click at [588, 391] on span "Flaky porotta bread filled with crispy falafel, vegetables, and tahini sauce, v…" at bounding box center [573, 397] width 180 height 28
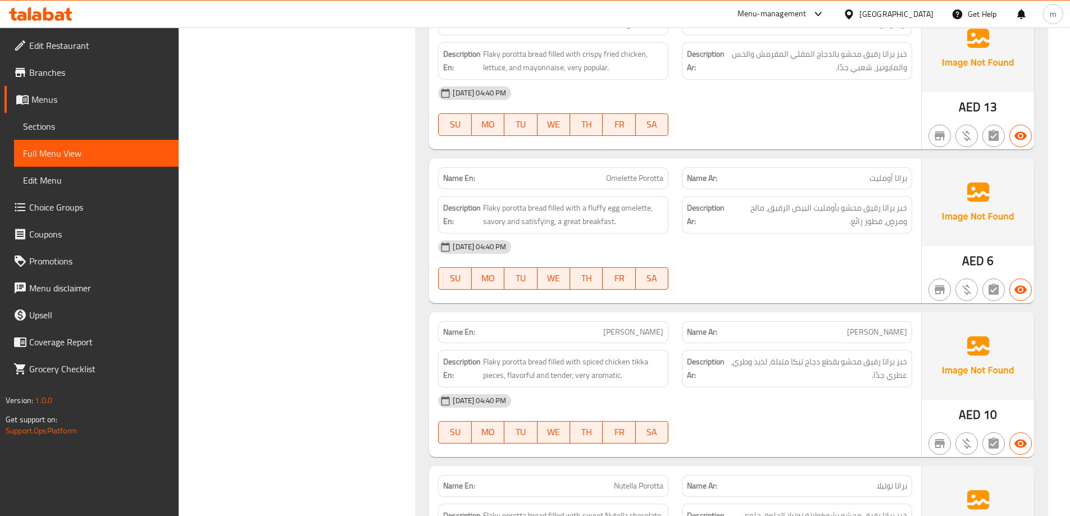
scroll to position [9063, 0]
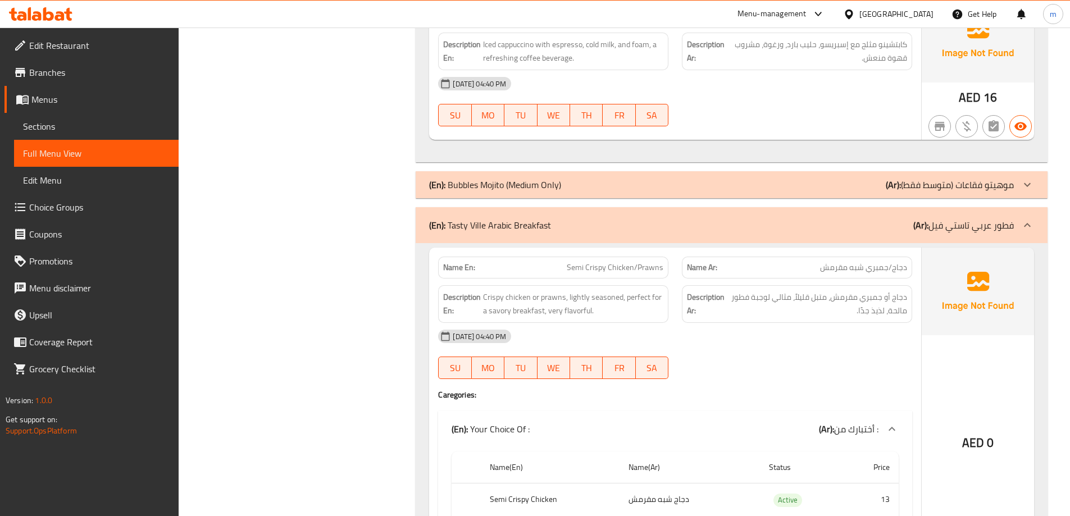
scroll to position [0, 0]
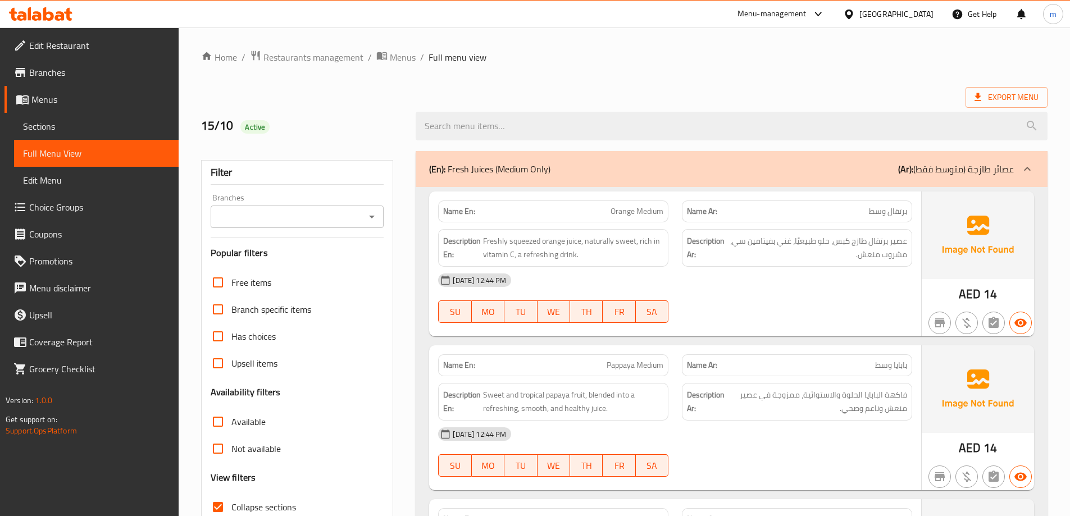
drag, startPoint x: 858, startPoint y: 167, endPoint x: 1035, endPoint y: 84, distance: 195.2
click at [862, 165] on div "(En): Fresh Juices (Medium Only) (Ar): عصائر طازجة (متوسط فقط)" at bounding box center [721, 168] width 585 height 13
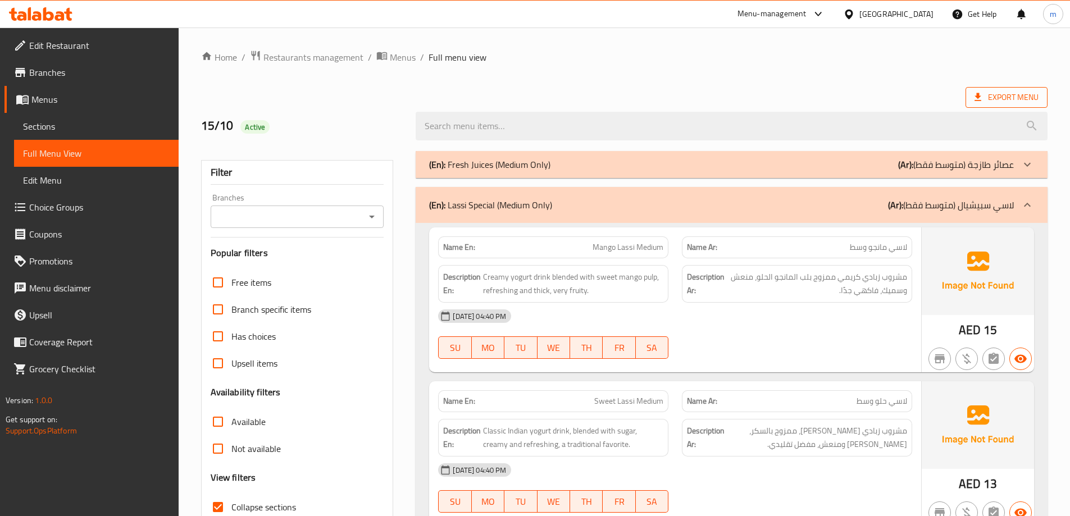
click at [1021, 95] on span "Export Menu" at bounding box center [1007, 97] width 64 height 14
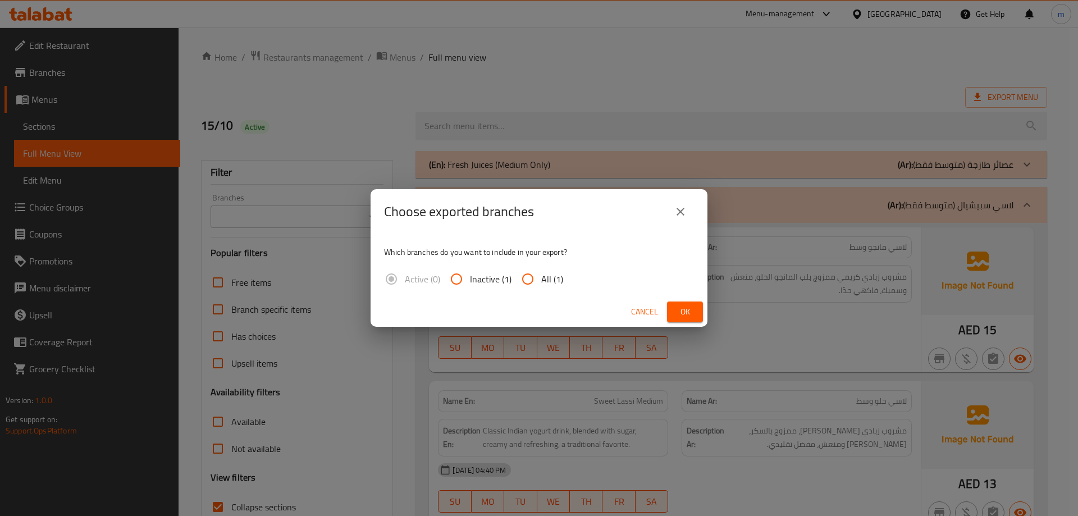
click at [540, 276] on input "All (1)" at bounding box center [528, 279] width 27 height 27
radio input "true"
click at [704, 317] on div "Cancel Ok" at bounding box center [539, 312] width 337 height 30
click at [685, 326] on div "Cancel Ok" at bounding box center [539, 312] width 337 height 30
click at [688, 316] on span "Ok" at bounding box center [685, 312] width 18 height 14
